Goal: Task Accomplishment & Management: Complete application form

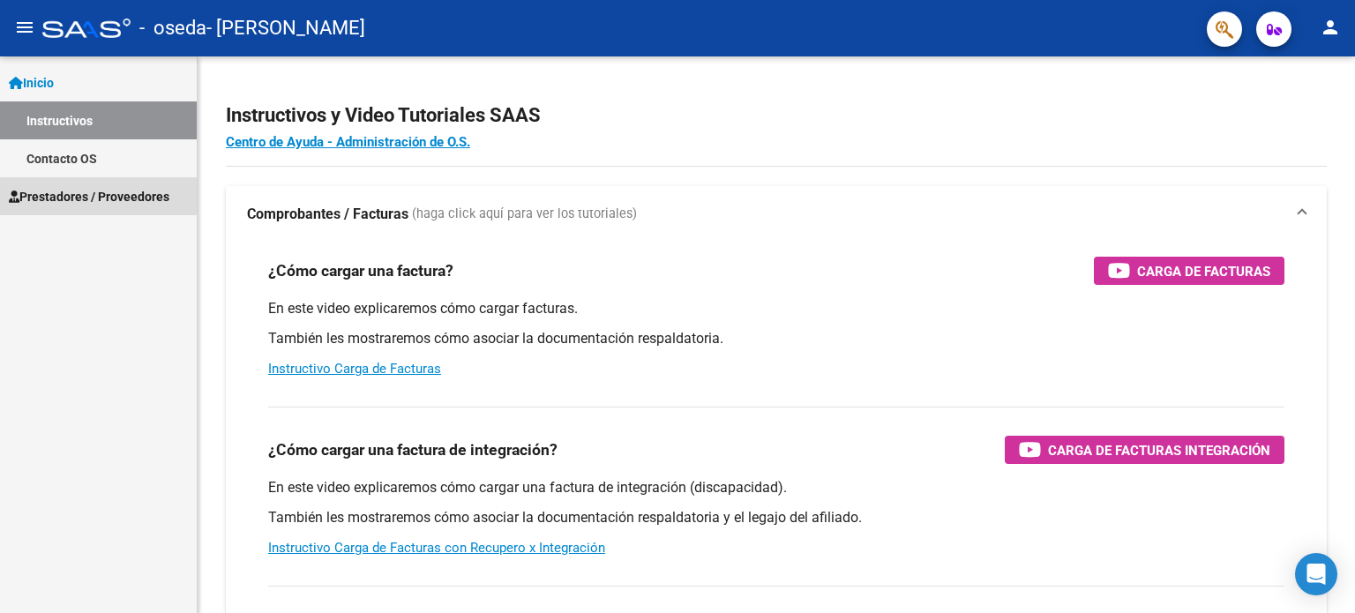
click at [81, 190] on span "Prestadores / Proveedores" at bounding box center [89, 196] width 161 height 19
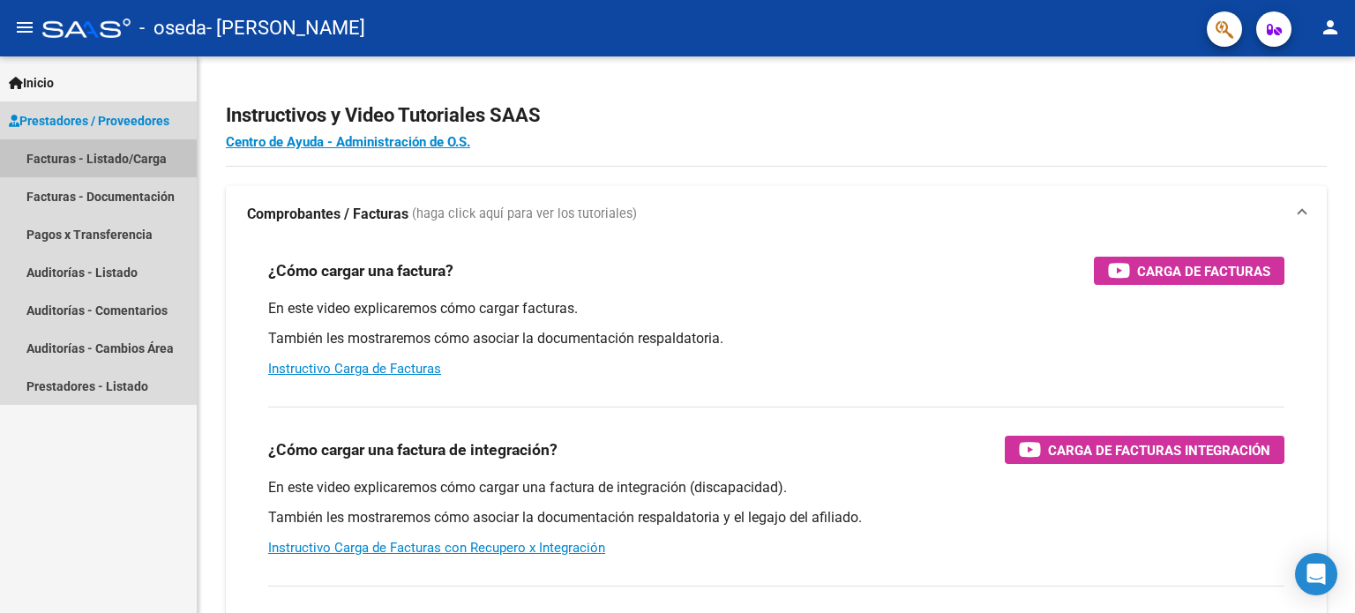
click at [71, 168] on link "Facturas - Listado/Carga" at bounding box center [98, 158] width 197 height 38
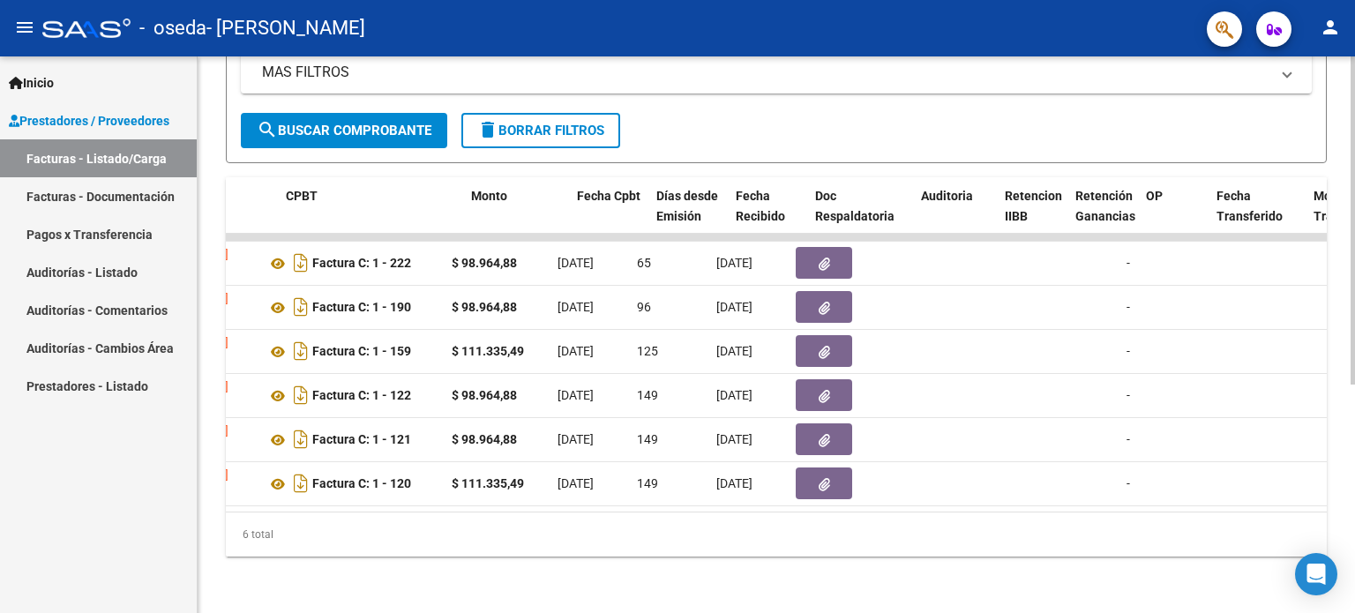
scroll to position [0, 567]
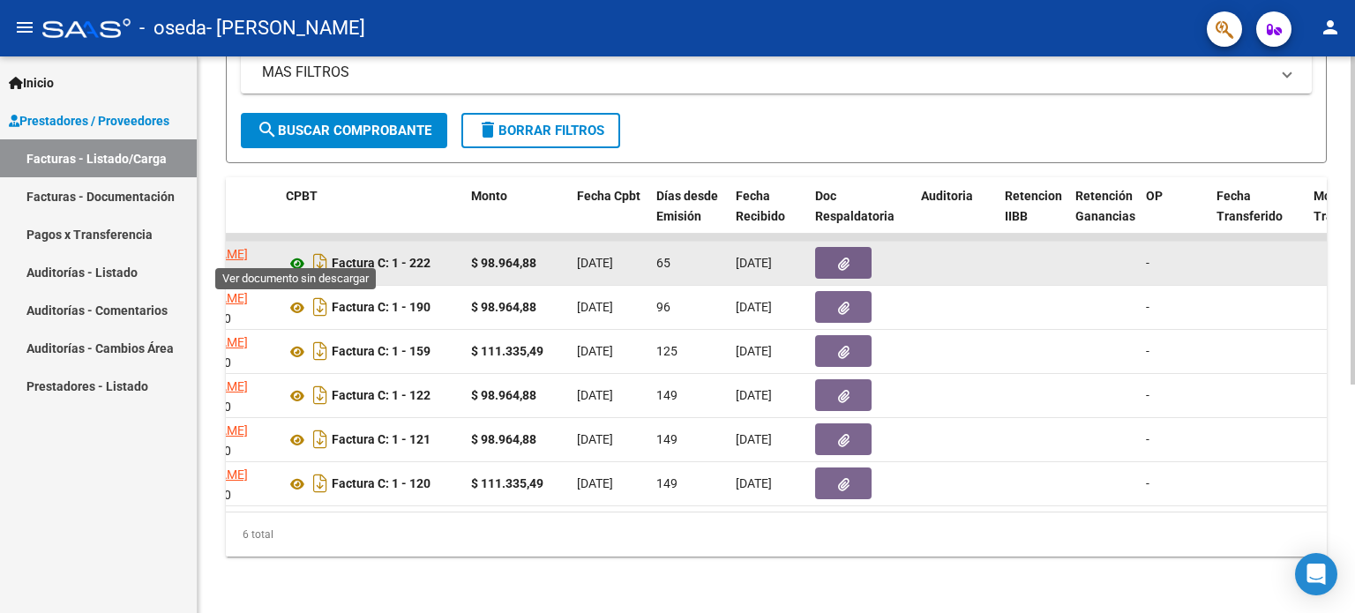
click at [295, 253] on icon at bounding box center [297, 263] width 23 height 21
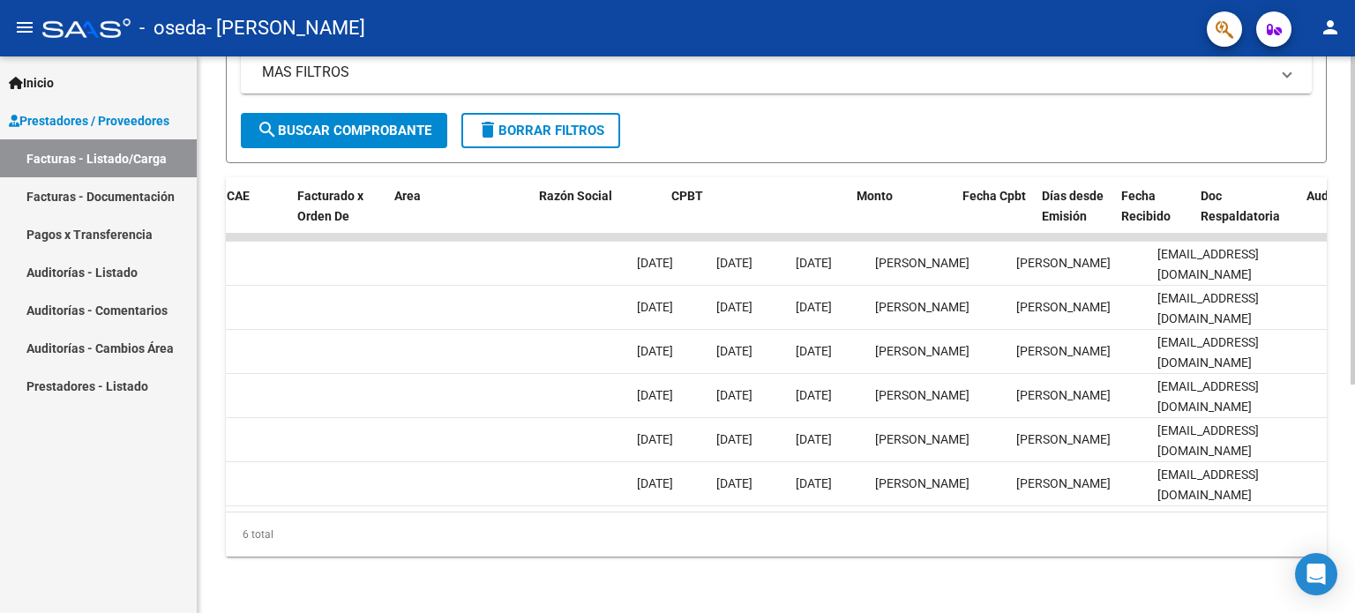
scroll to position [0, 0]
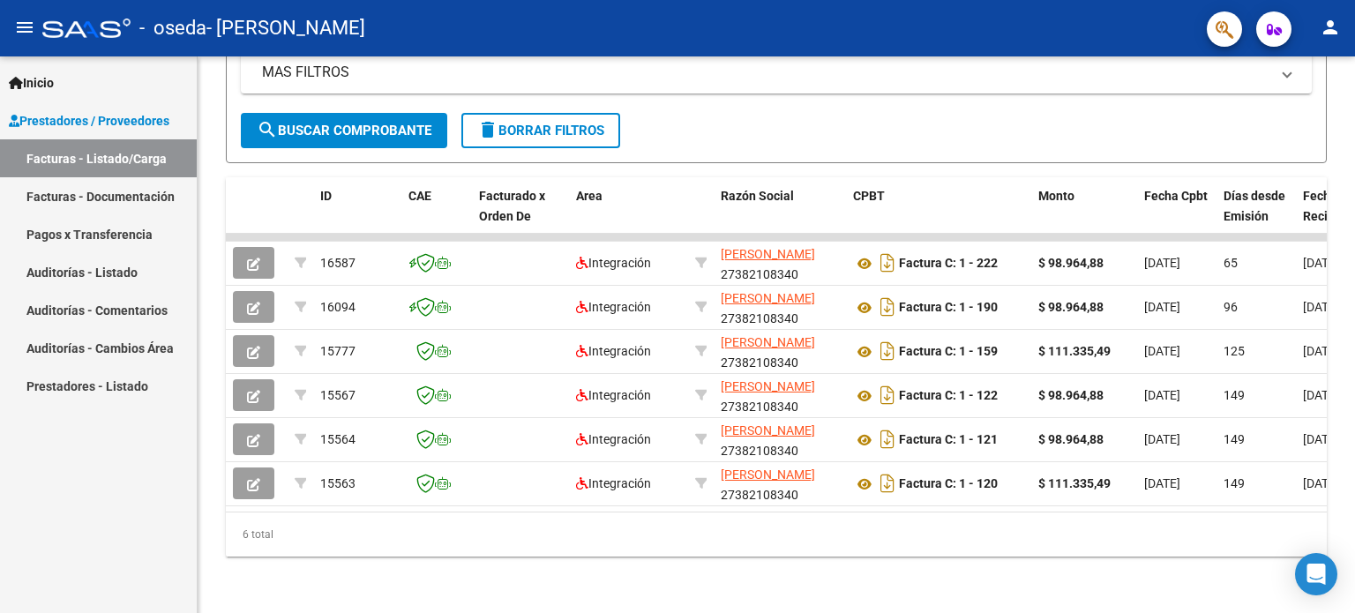
click at [106, 202] on link "Facturas - Documentación" at bounding box center [98, 196] width 197 height 38
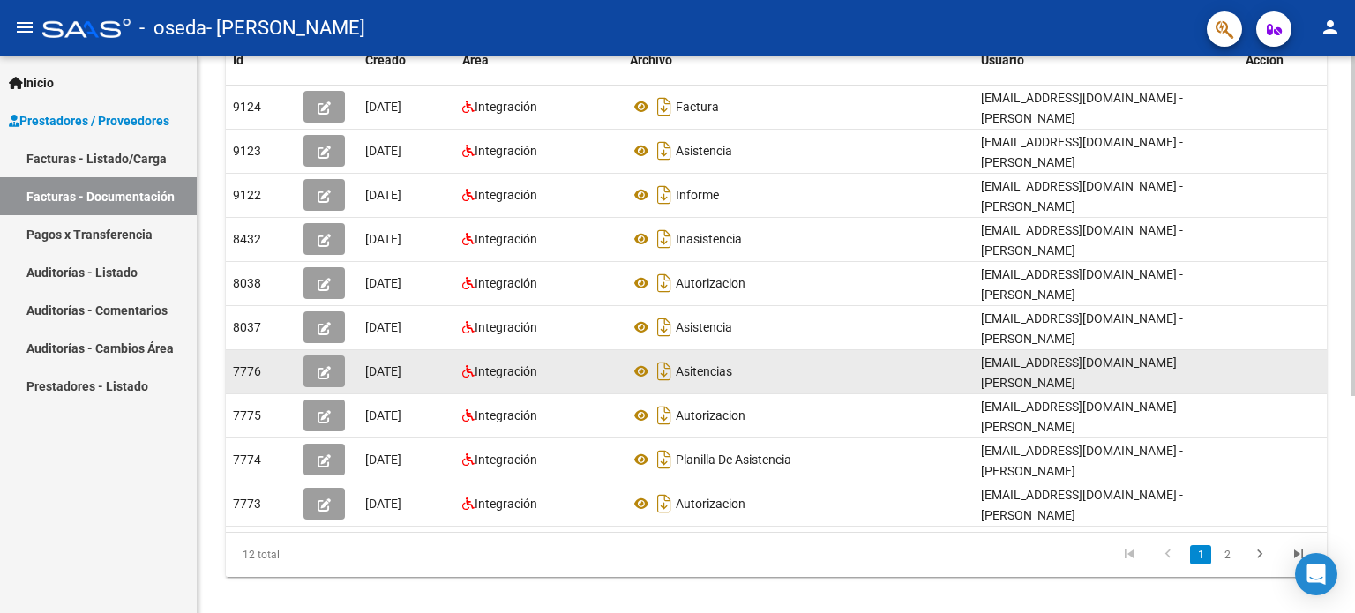
scroll to position [353, 0]
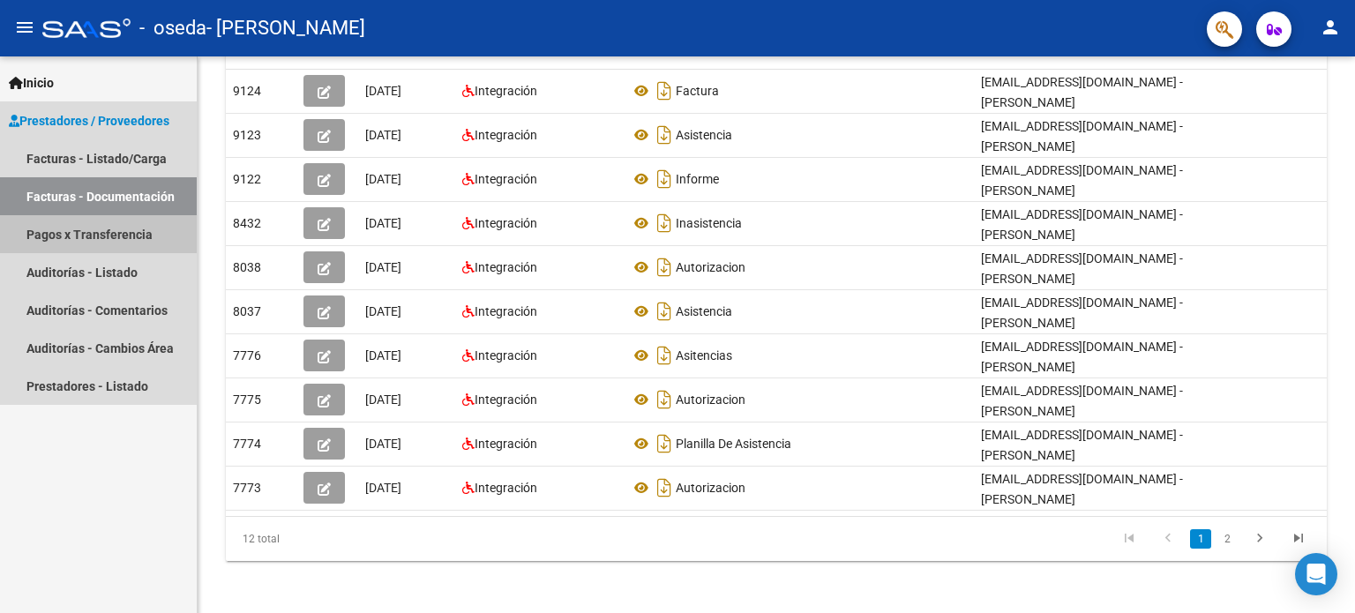
click at [134, 235] on link "Pagos x Transferencia" at bounding box center [98, 234] width 197 height 38
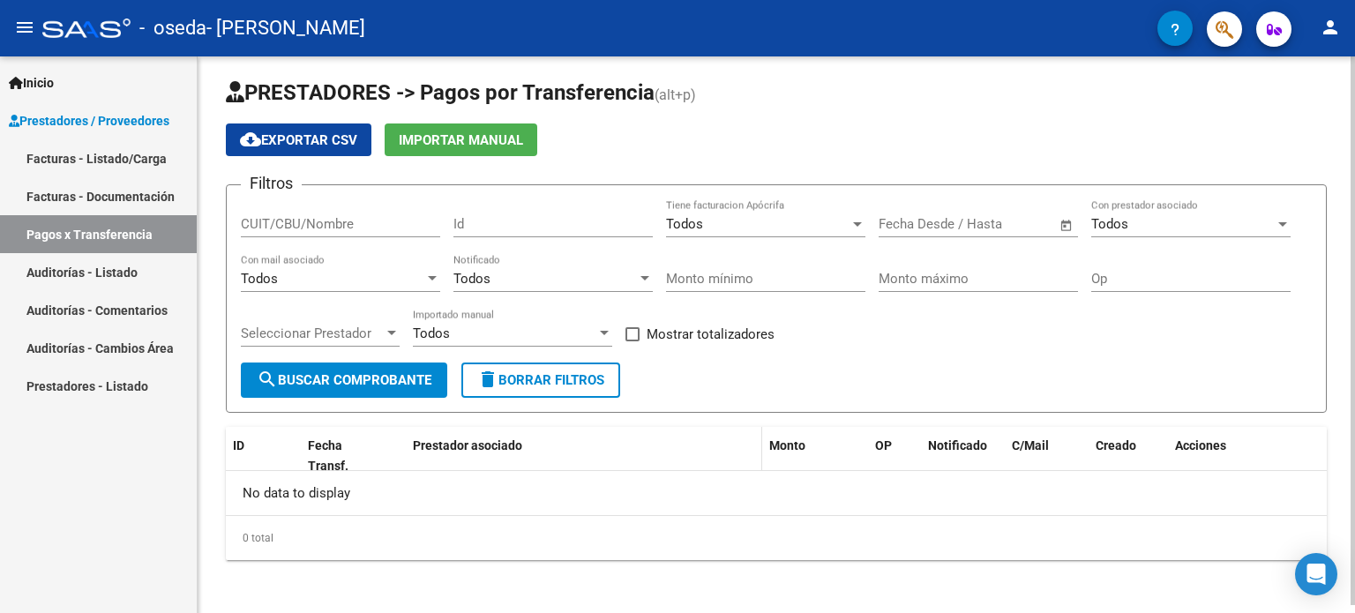
scroll to position [7, 0]
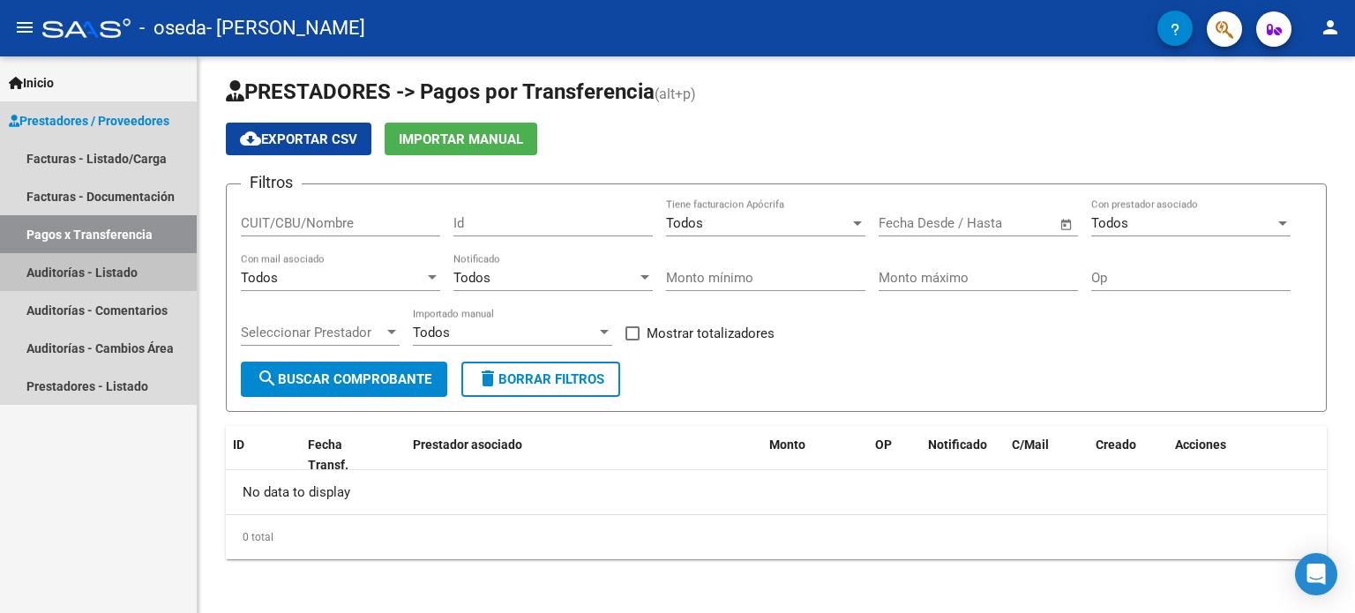
click at [39, 273] on link "Auditorías - Listado" at bounding box center [98, 272] width 197 height 38
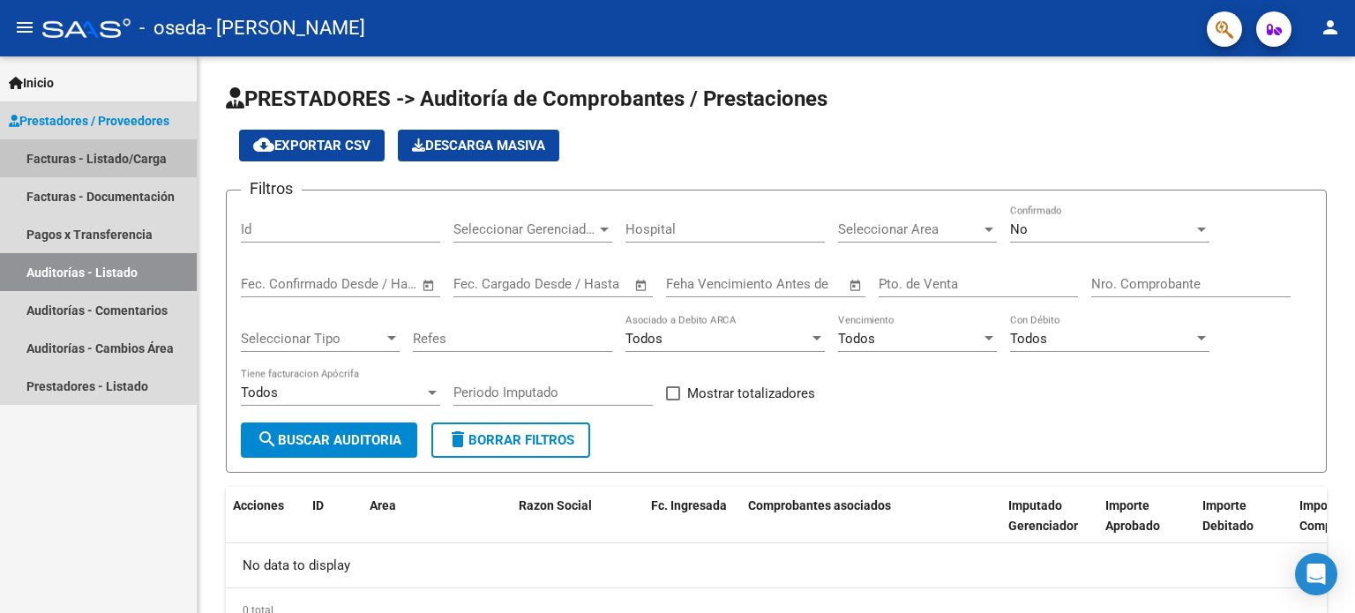
click at [102, 157] on link "Facturas - Listado/Carga" at bounding box center [98, 158] width 197 height 38
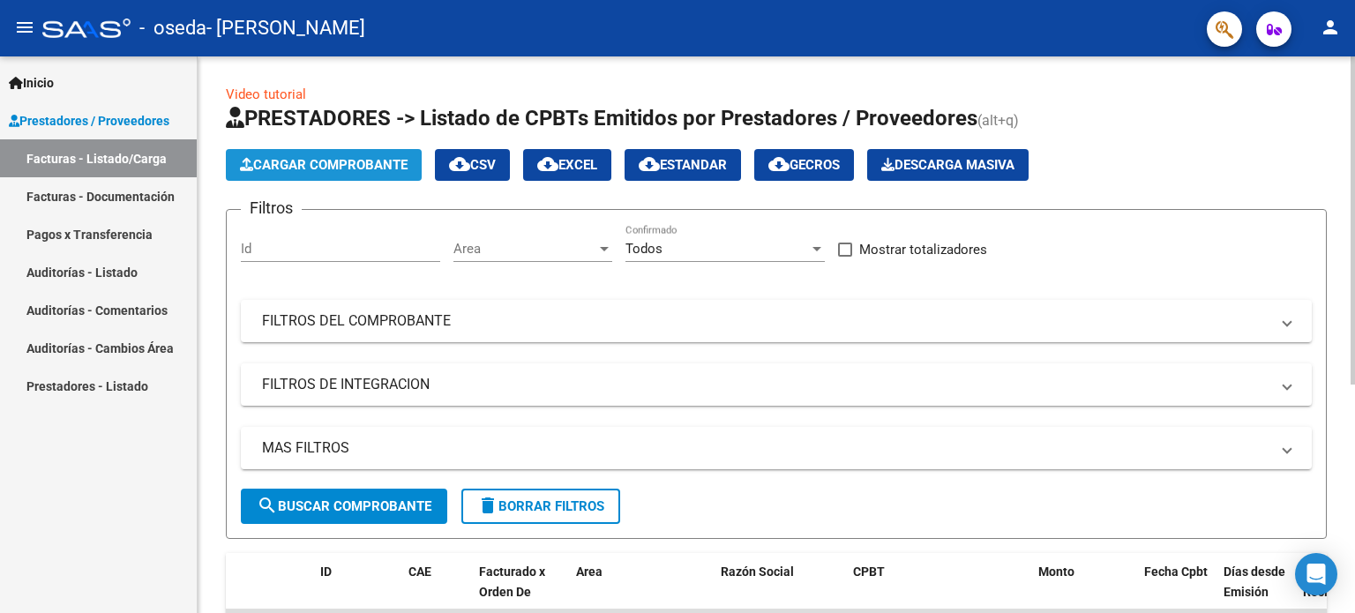
click at [288, 161] on span "Cargar Comprobante" at bounding box center [324, 165] width 168 height 16
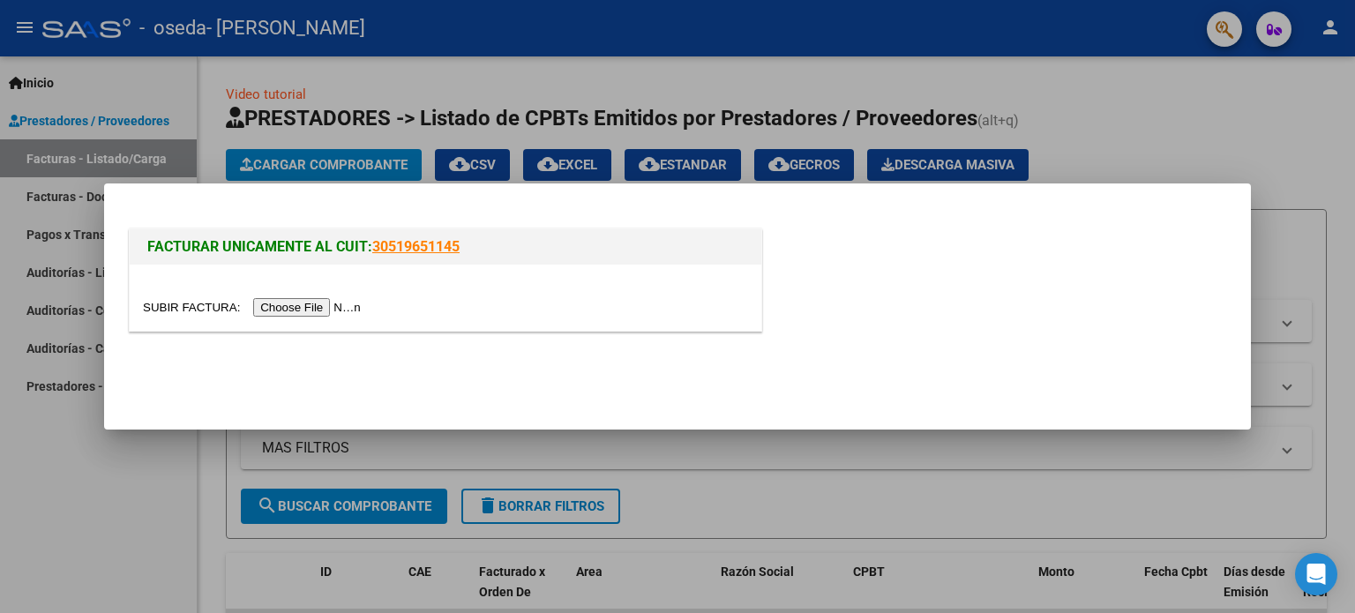
click at [87, 103] on div at bounding box center [677, 306] width 1355 height 613
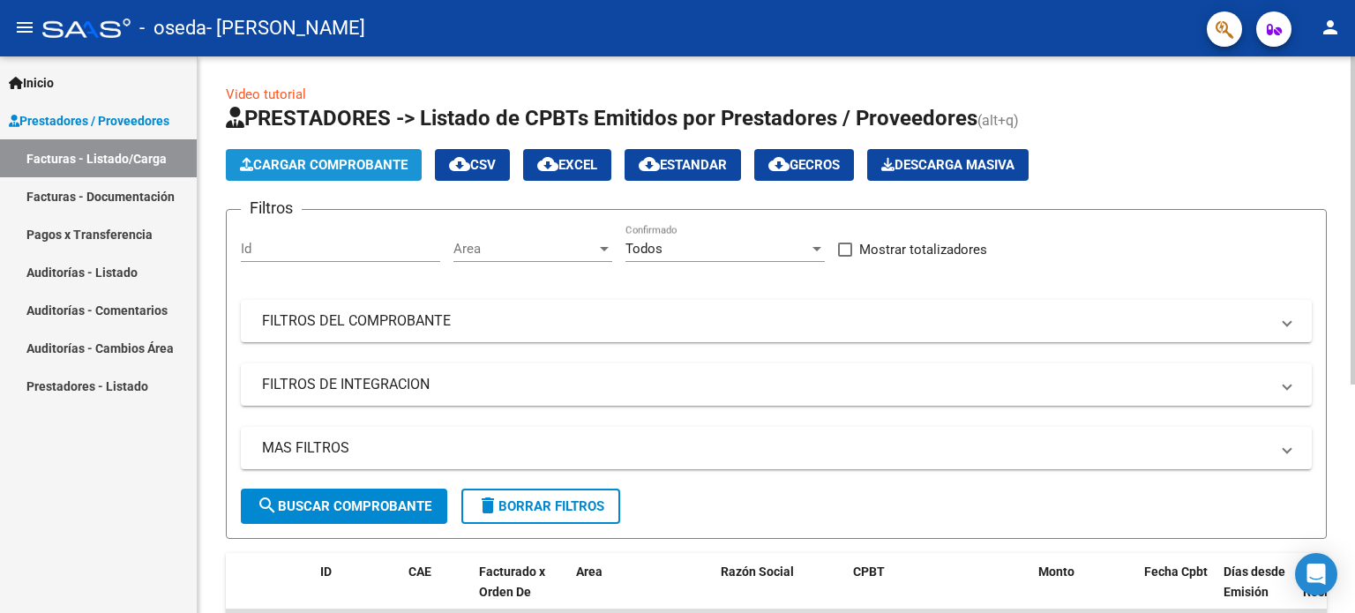
click at [284, 175] on button "Cargar Comprobante" at bounding box center [324, 165] width 196 height 32
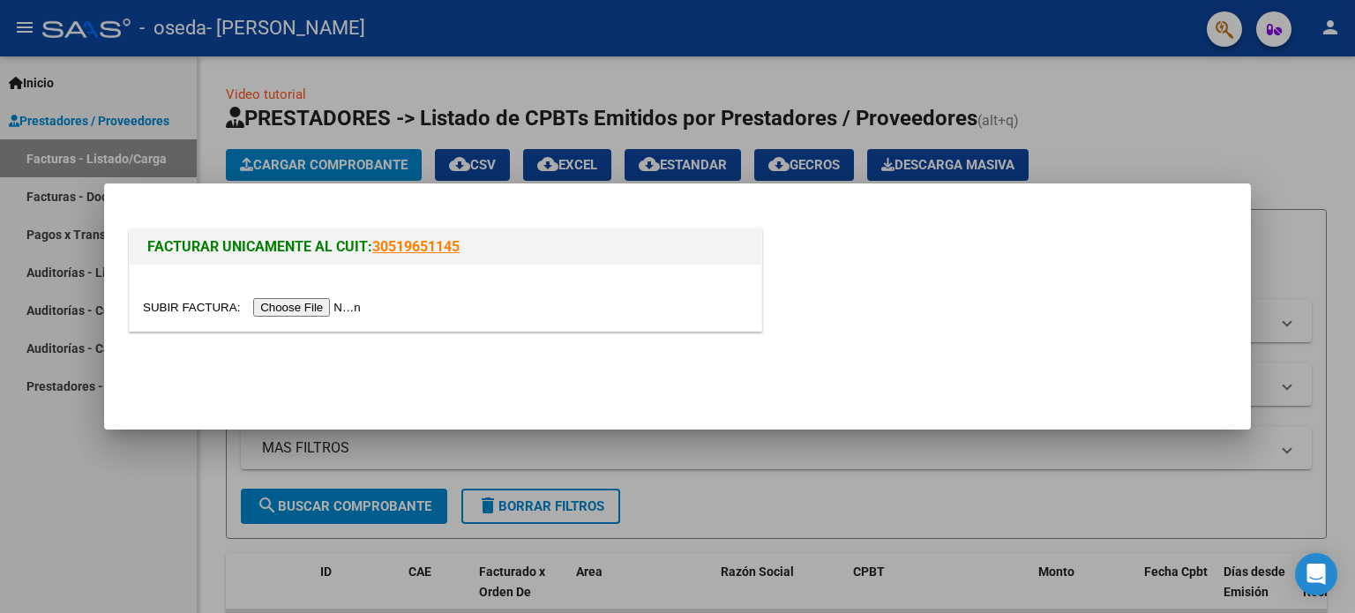
click at [303, 295] on div at bounding box center [445, 298] width 631 height 66
click at [307, 305] on input "file" at bounding box center [254, 307] width 223 height 19
click at [297, 313] on input "file" at bounding box center [254, 307] width 223 height 19
click at [366, 301] on input "file" at bounding box center [254, 307] width 223 height 19
click at [143, 298] on input "file" at bounding box center [254, 307] width 223 height 19
